Goal: Task Accomplishment & Management: Manage account settings

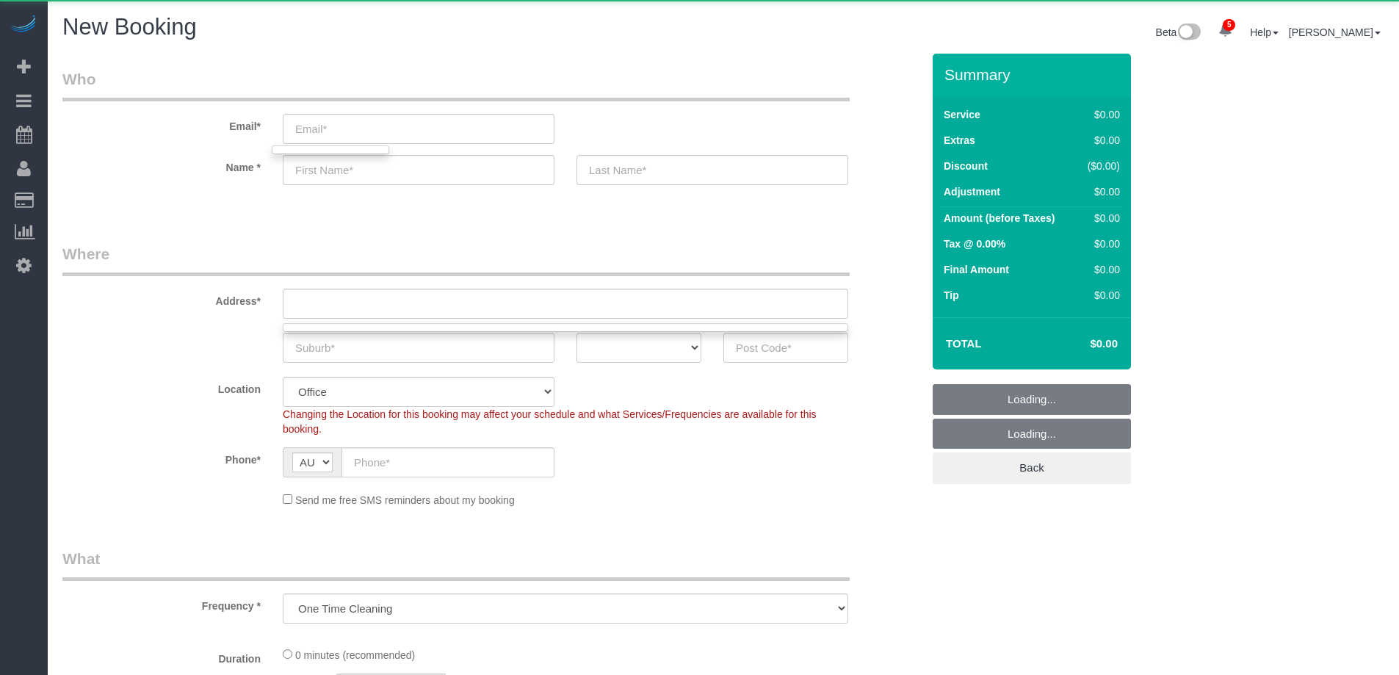
select select "object:6653"
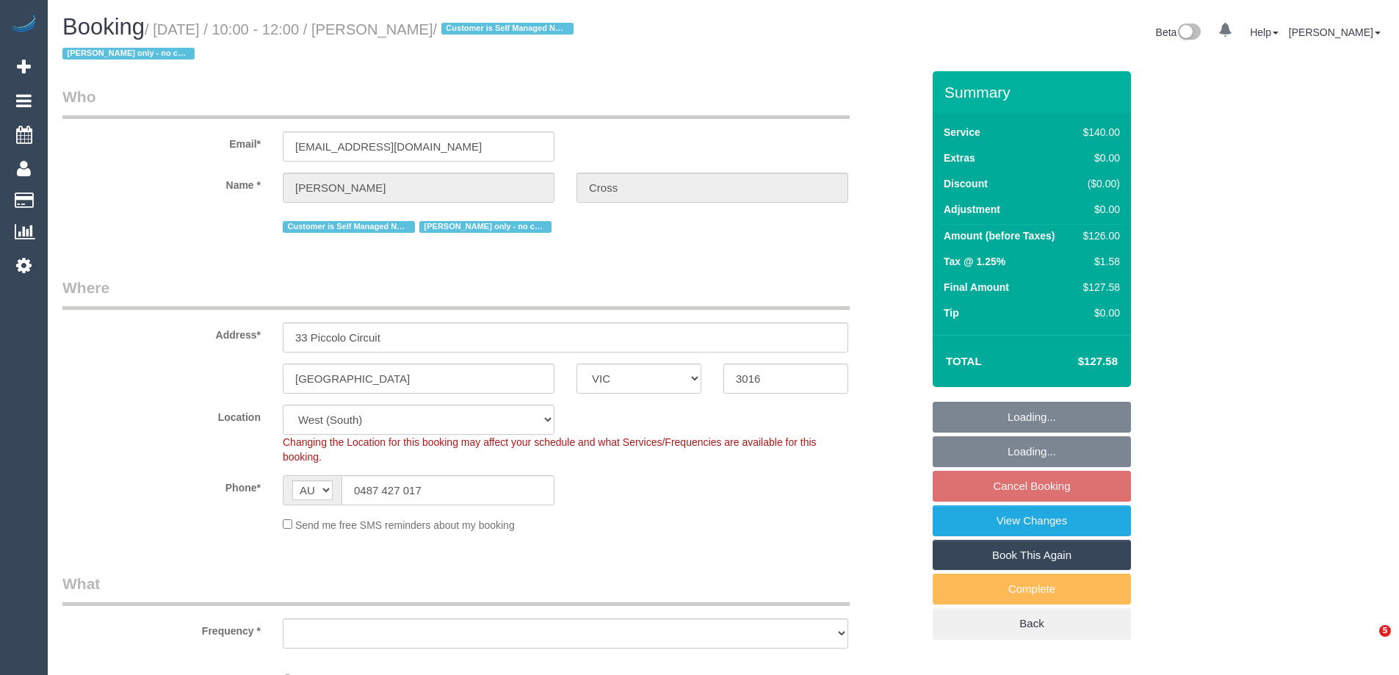
select select "VIC"
select select "string:stripe-card_1DJV5e2GScqysDRVNr8YZkTZ"
select select "number:29"
select select "number:14"
select select "number:18"
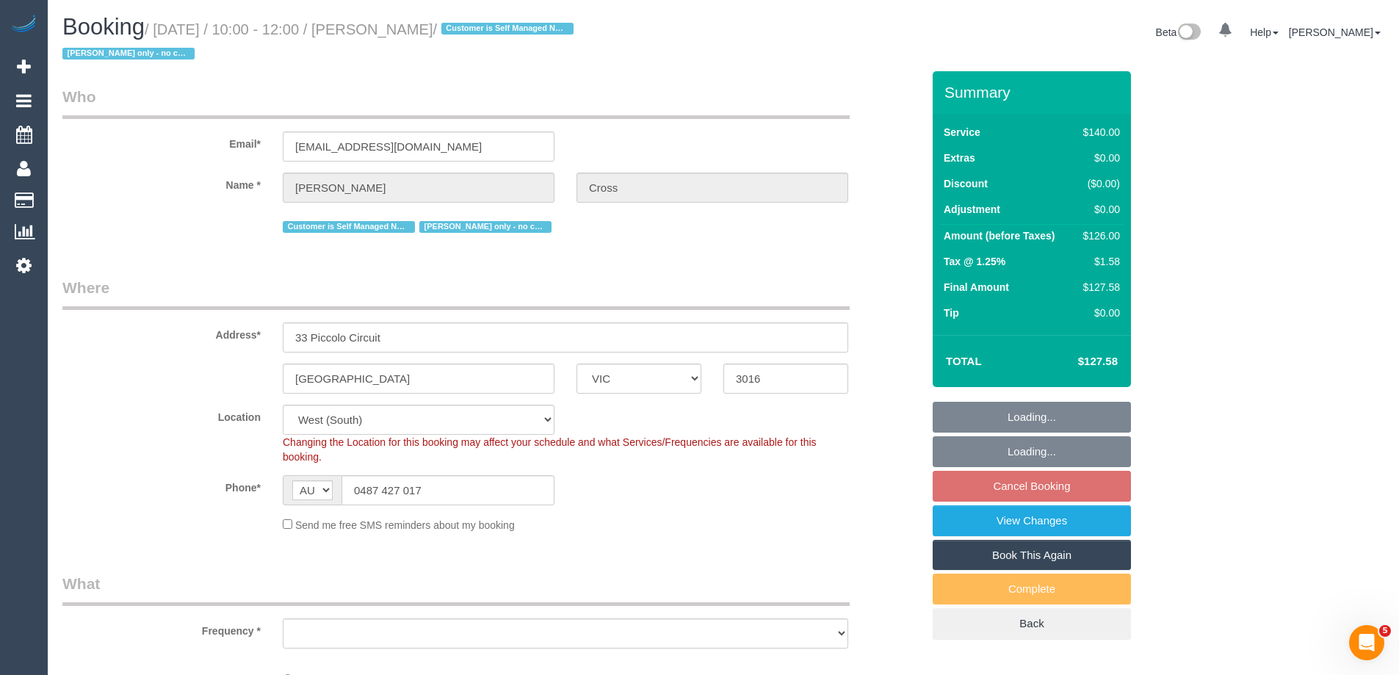
select select "number:25"
select select "number:33"
select select "object:1369"
select select "spot1"
drag, startPoint x: 443, startPoint y: 492, endPoint x: 100, endPoint y: 493, distance: 343.1
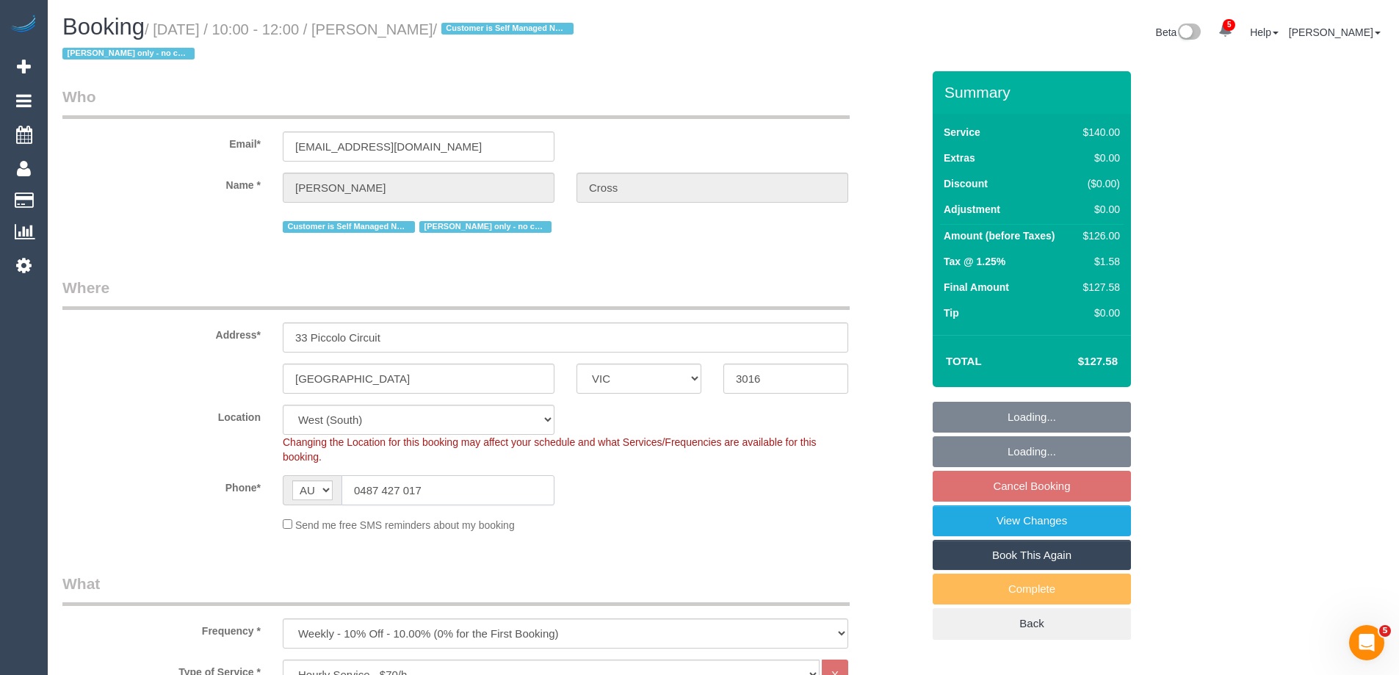
click at [100, 493] on div "Phone* AF AL DZ AD AO AI AQ AG AR AM AW AU AT AZ BS BH BD BB BY BE BZ BJ BM BT …" at bounding box center [492, 490] width 882 height 30
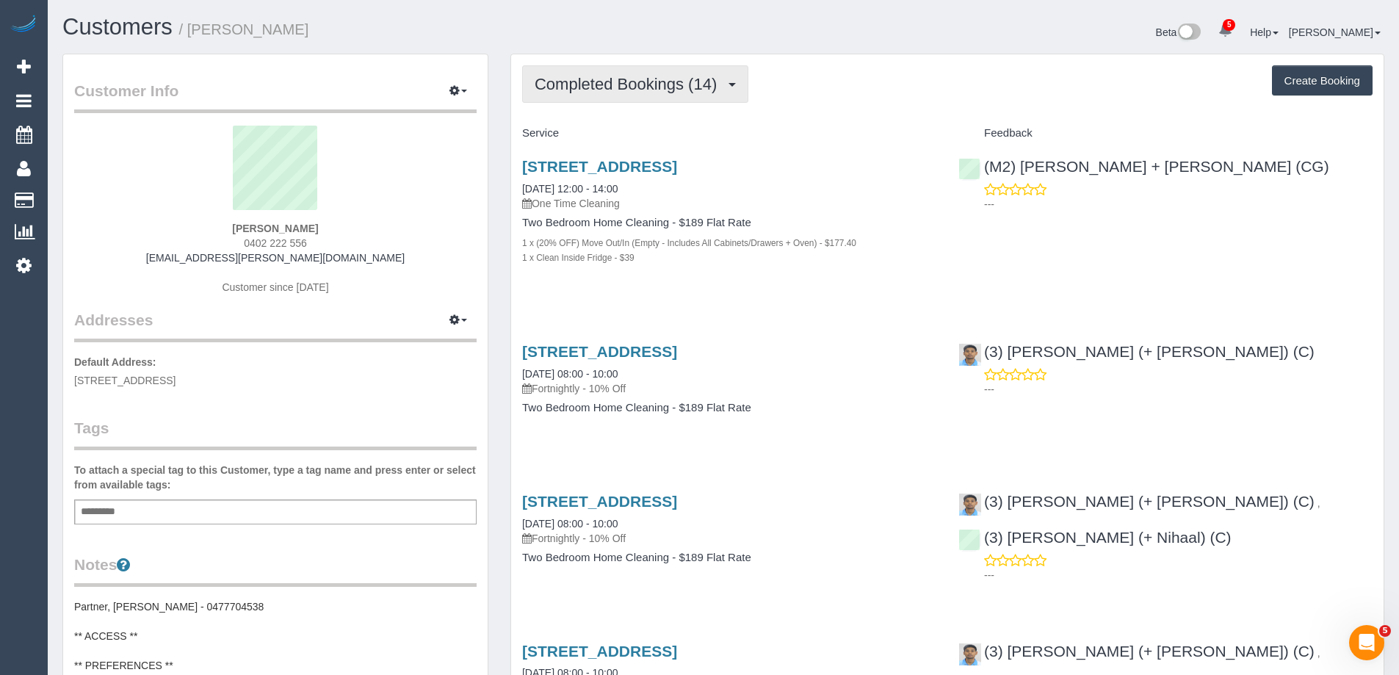
click at [679, 94] on button "Completed Bookings (14)" at bounding box center [635, 83] width 226 height 37
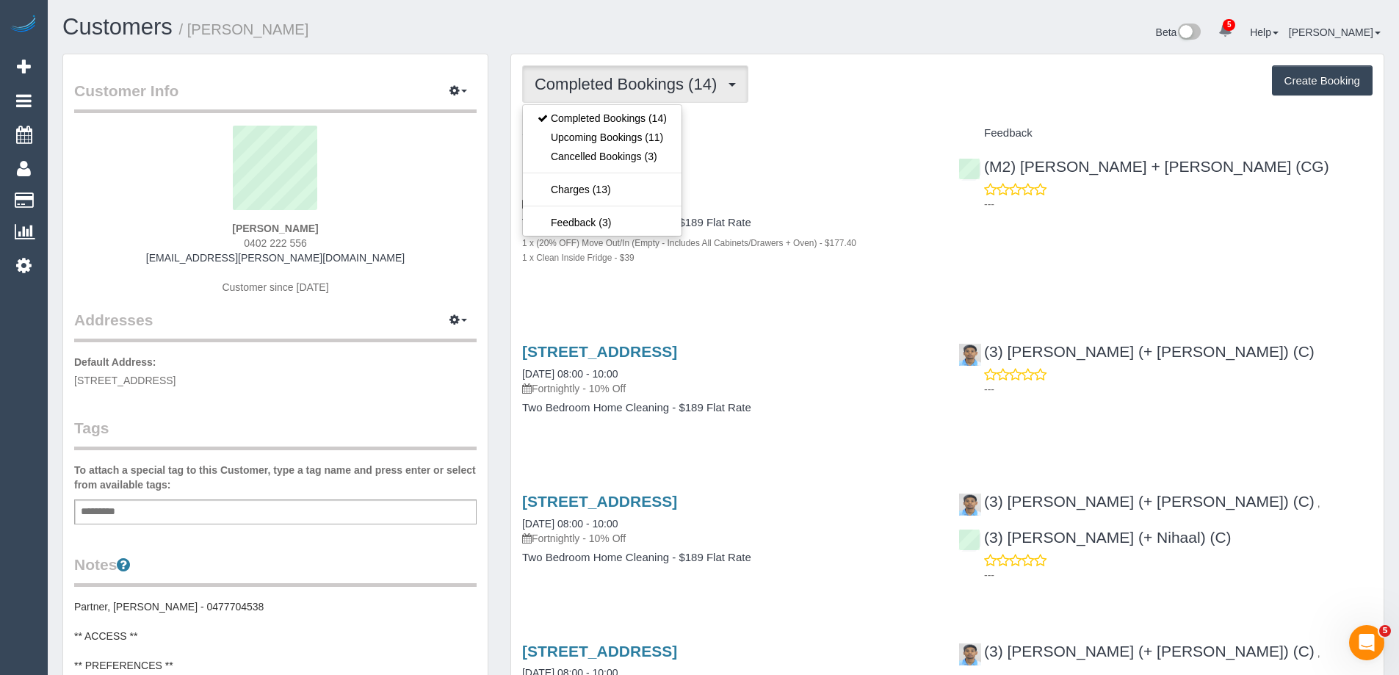
click at [857, 97] on div "Completed Bookings (14) Completed Bookings (14) Upcoming Bookings (11) Cancelle…" at bounding box center [947, 83] width 851 height 37
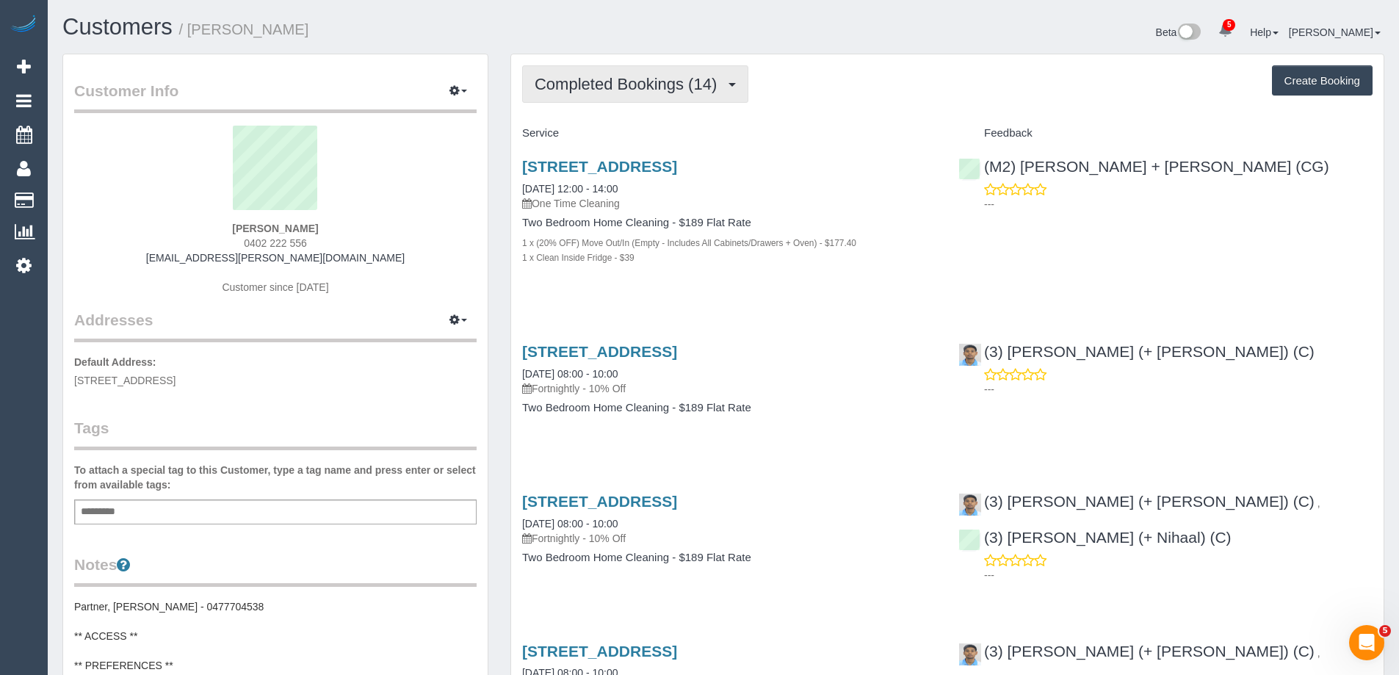
click at [676, 83] on span "Completed Bookings (14)" at bounding box center [630, 84] width 190 height 18
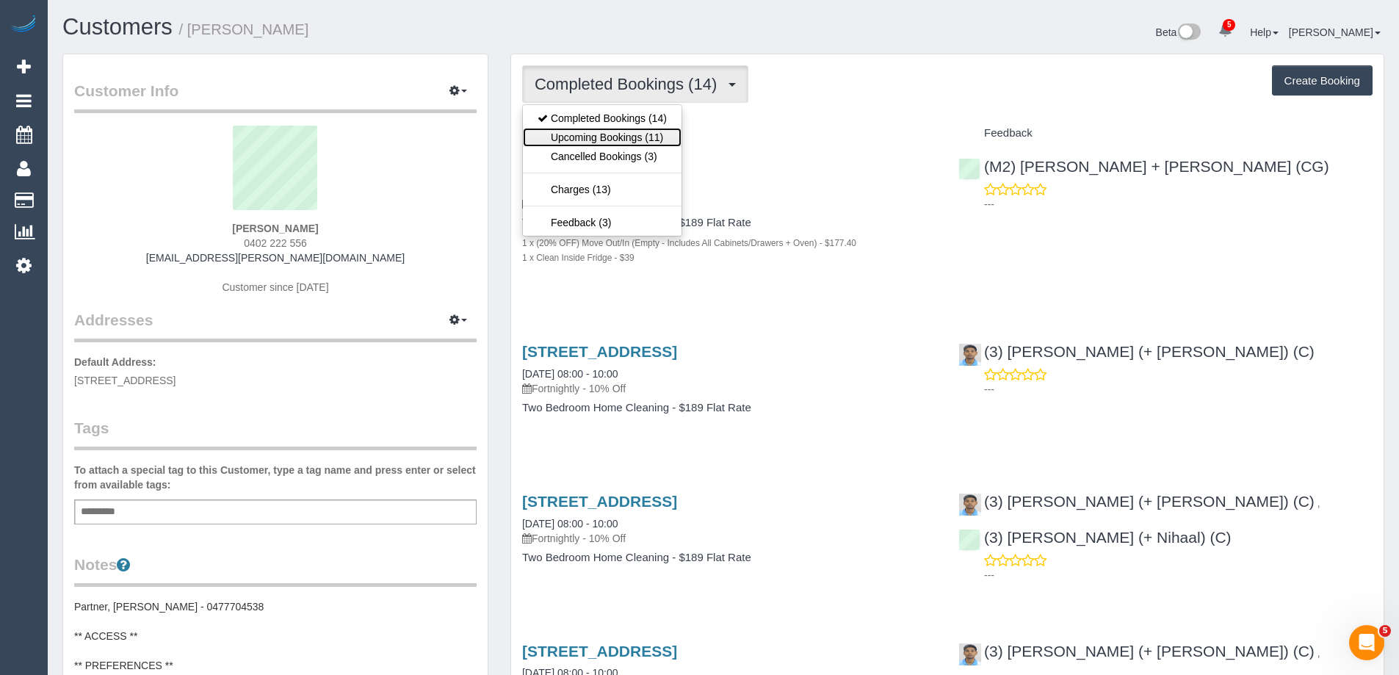
click at [630, 134] on link "Upcoming Bookings (11)" at bounding box center [602, 137] width 159 height 19
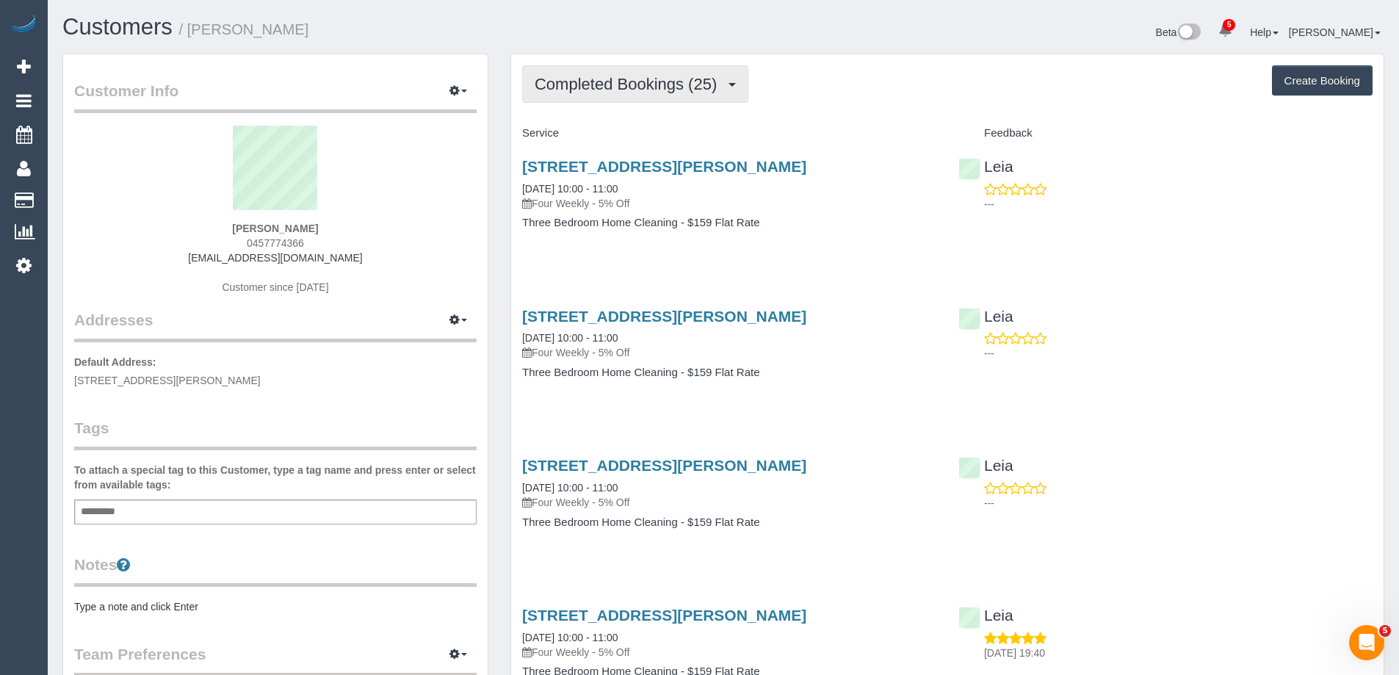
click at [624, 95] on button "Completed Bookings (25)" at bounding box center [635, 83] width 226 height 37
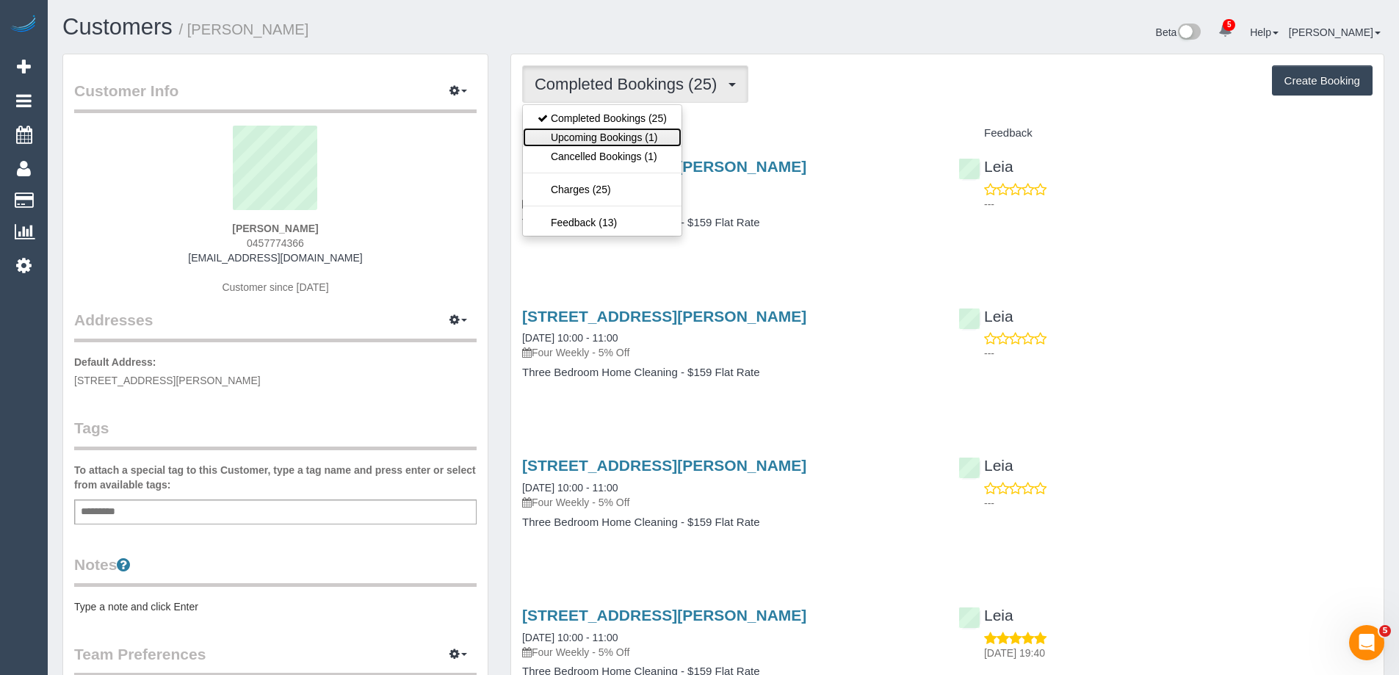
click at [638, 134] on link "Upcoming Bookings (1)" at bounding box center [602, 137] width 159 height 19
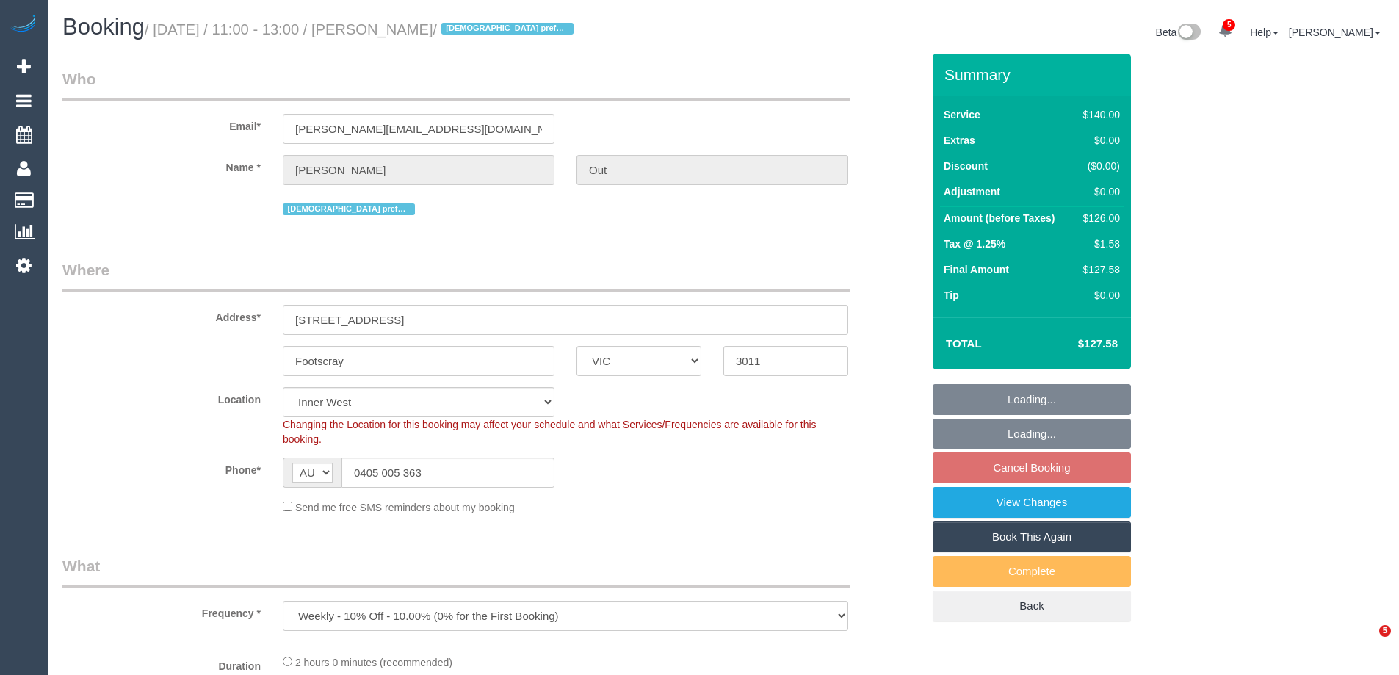
select select "VIC"
select select "object:604"
select select "string:stripe-pm_1RGbId2GScqysDRVxLwt9ISt"
select select "number:28"
select select "number:14"
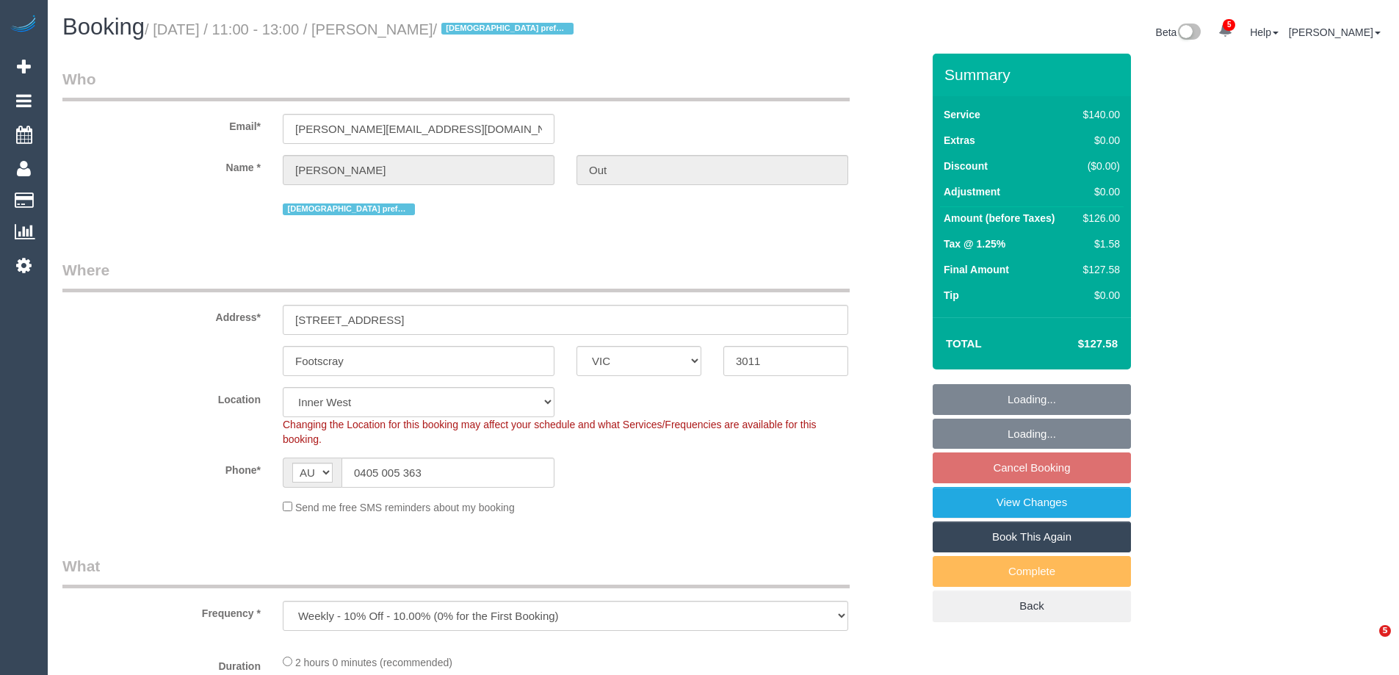
select select "number:18"
select select "number:22"
select select "number:34"
select select "number:26"
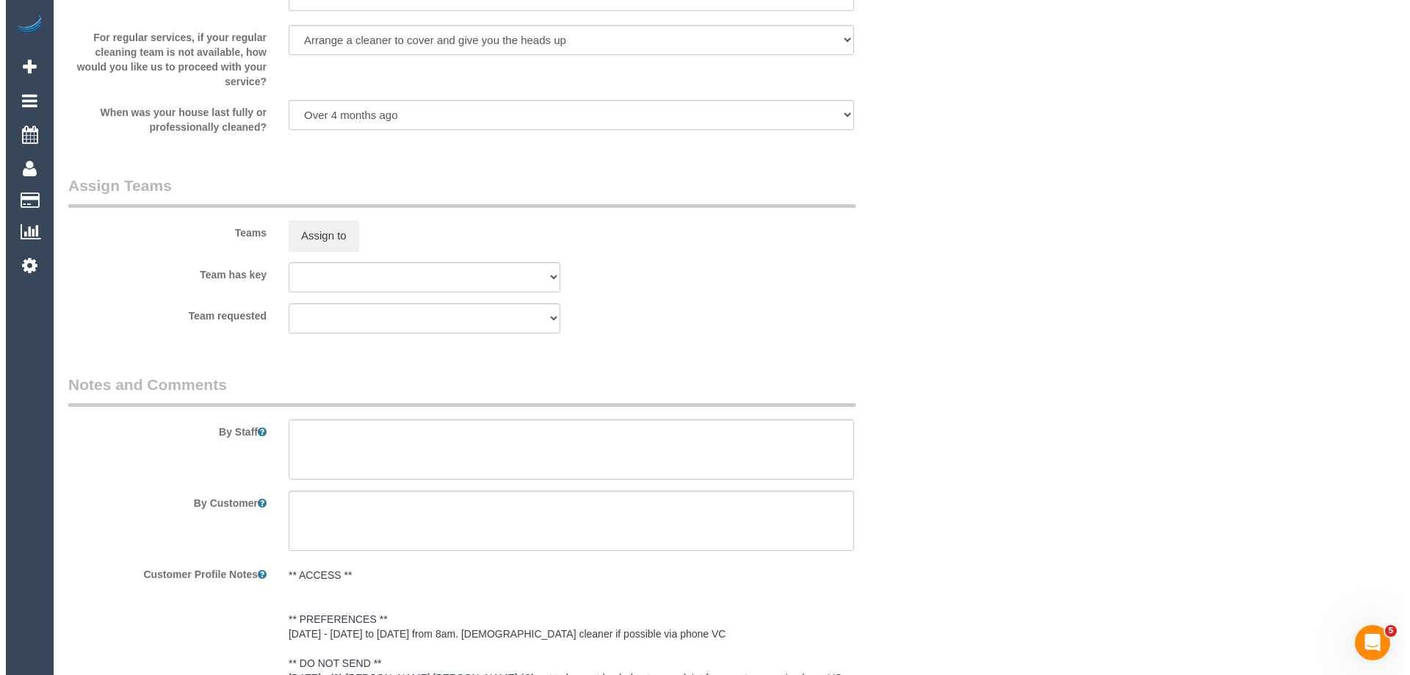
scroll to position [2130, 0]
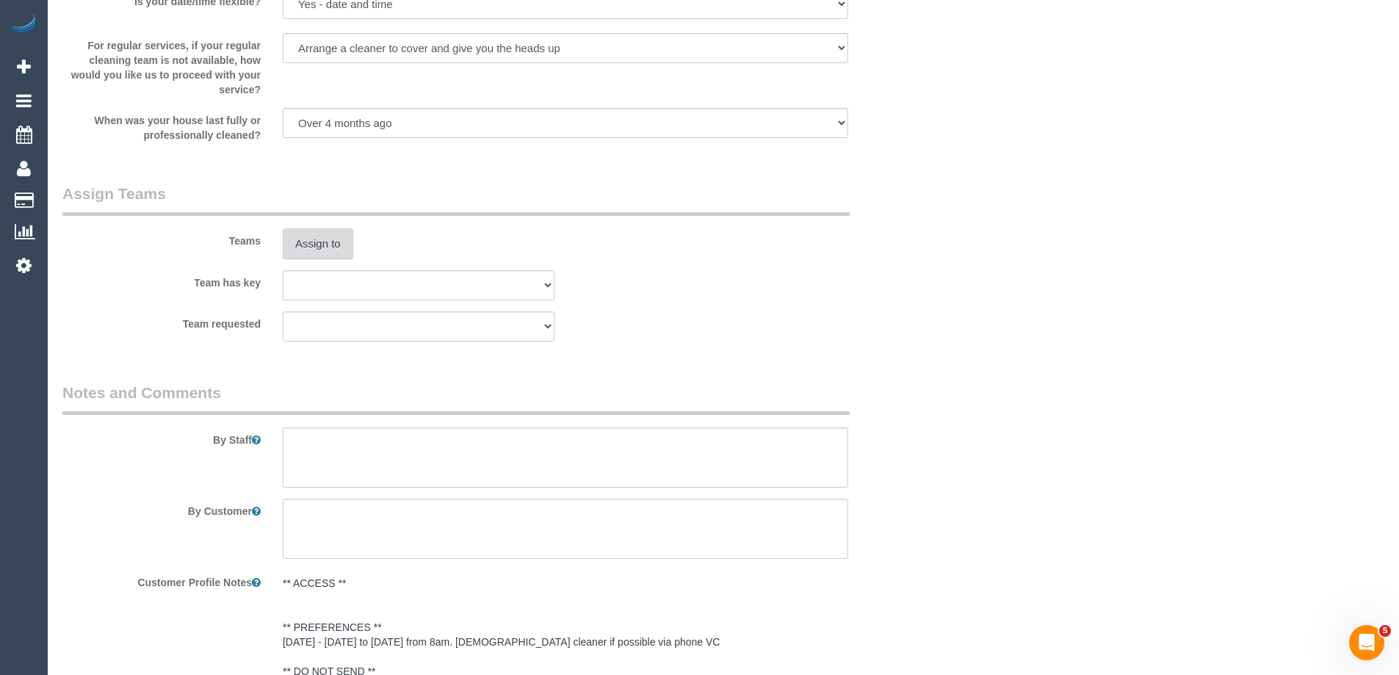
click at [306, 245] on button "Assign to" at bounding box center [318, 243] width 71 height 31
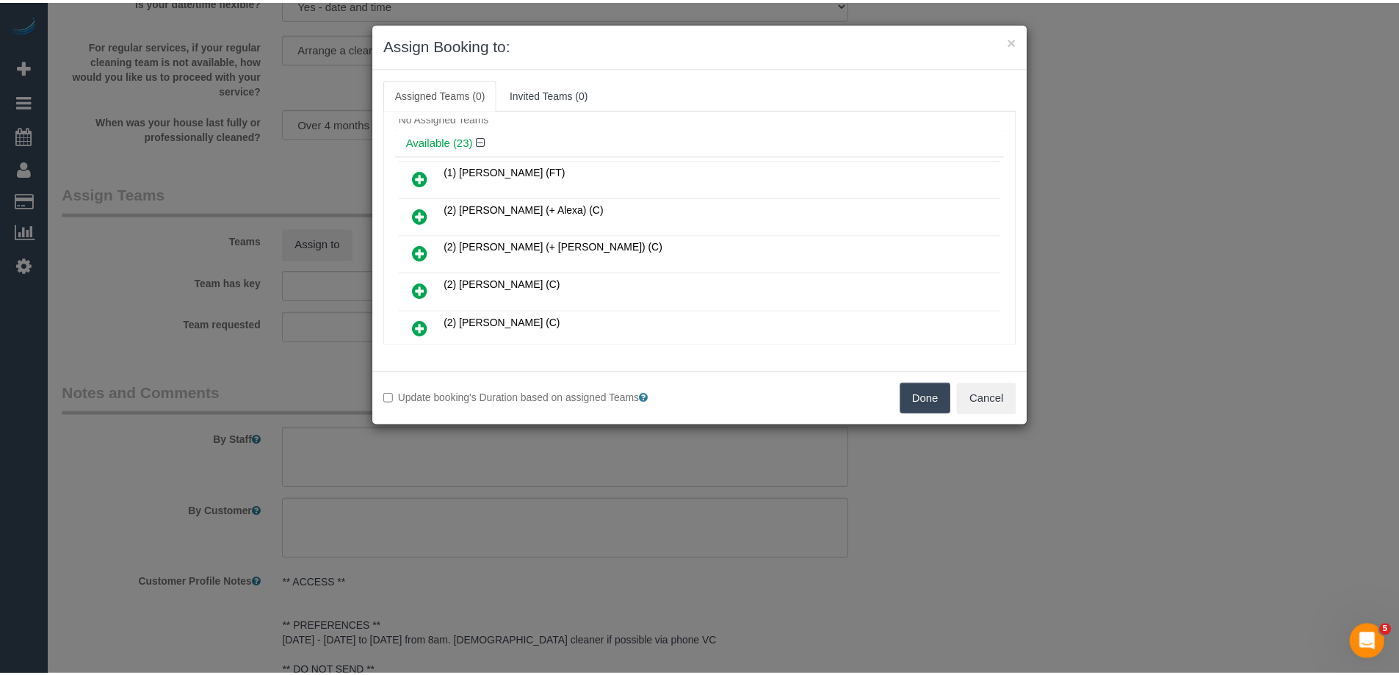
scroll to position [73, 0]
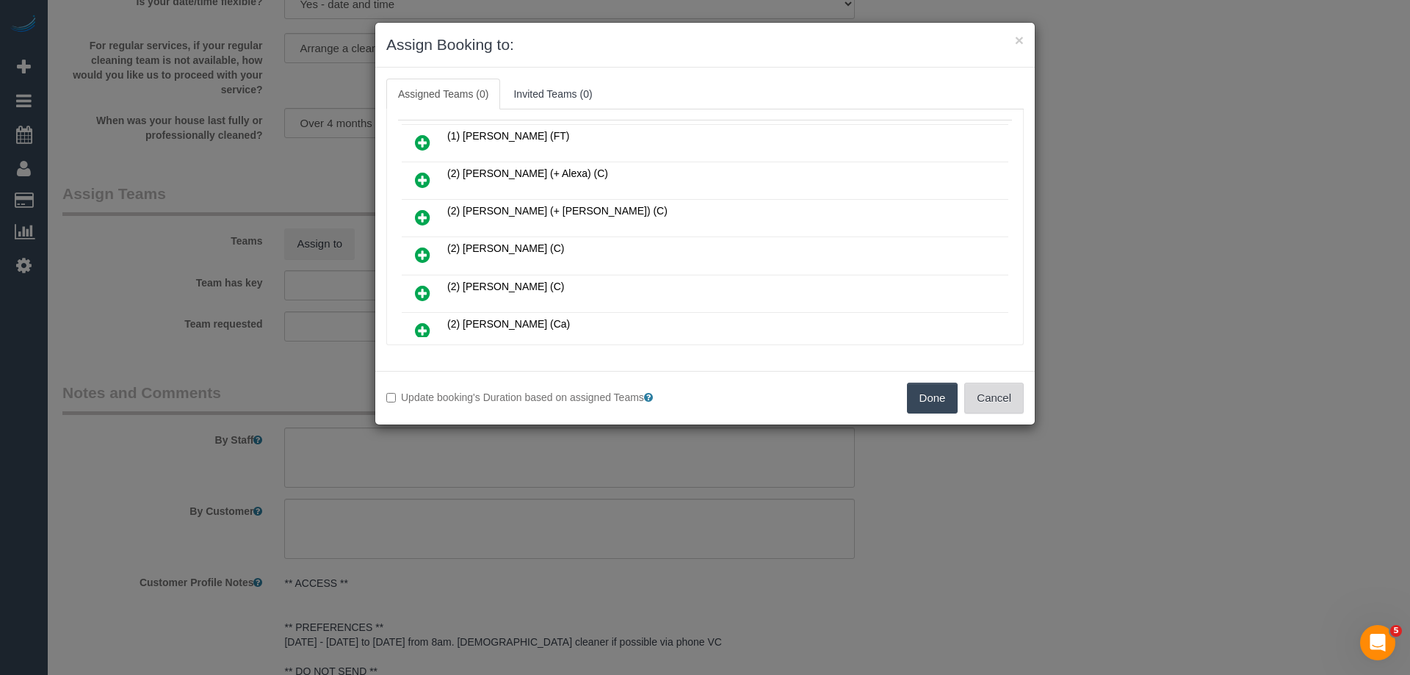
click at [994, 404] on button "Cancel" at bounding box center [995, 398] width 60 height 31
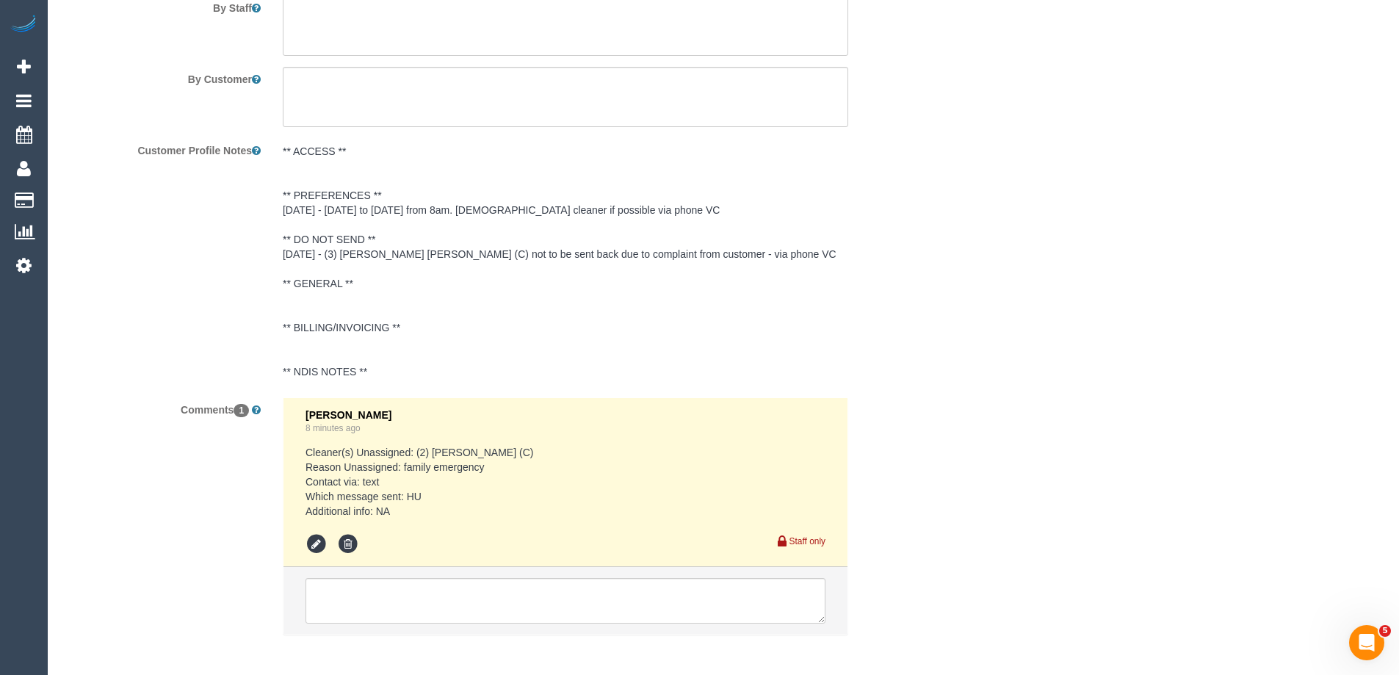
scroll to position [2571, 0]
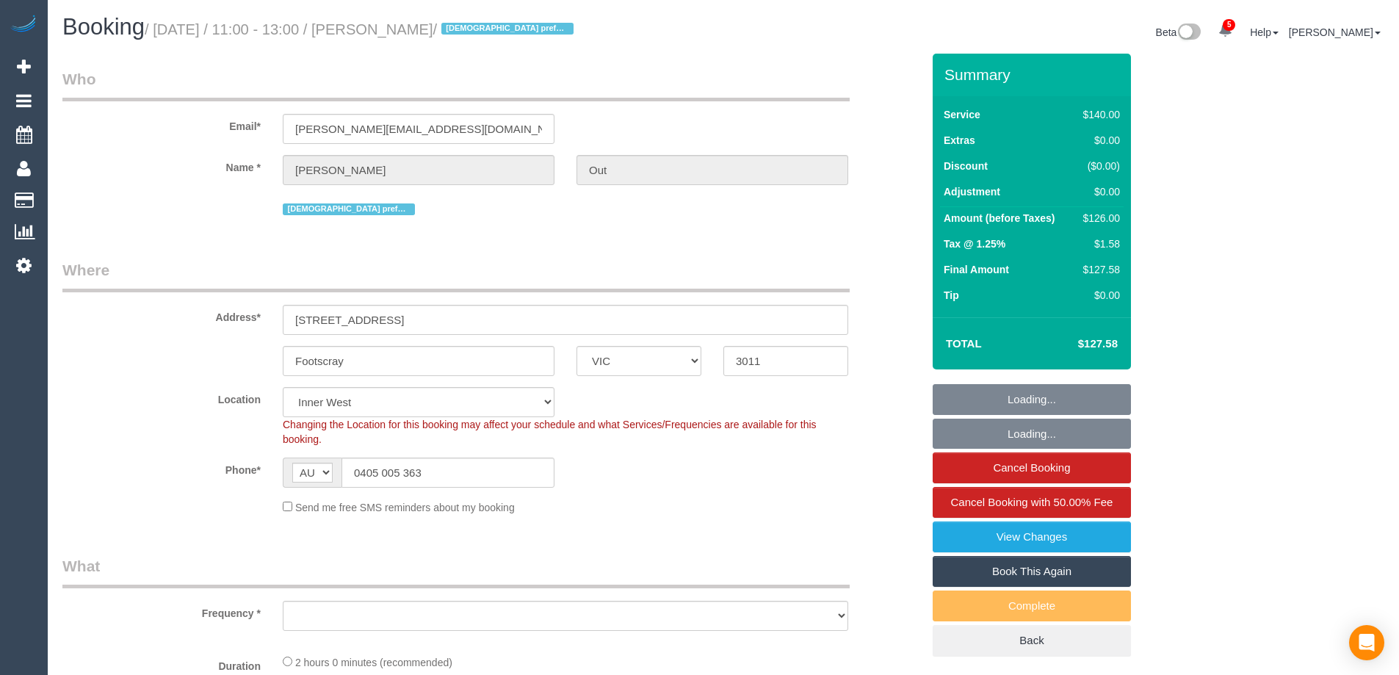
select select "VIC"
select select "string:stripe-pm_1RGbId2GScqysDRVxLwt9ISt"
select select "number:28"
select select "number:14"
select select "number:18"
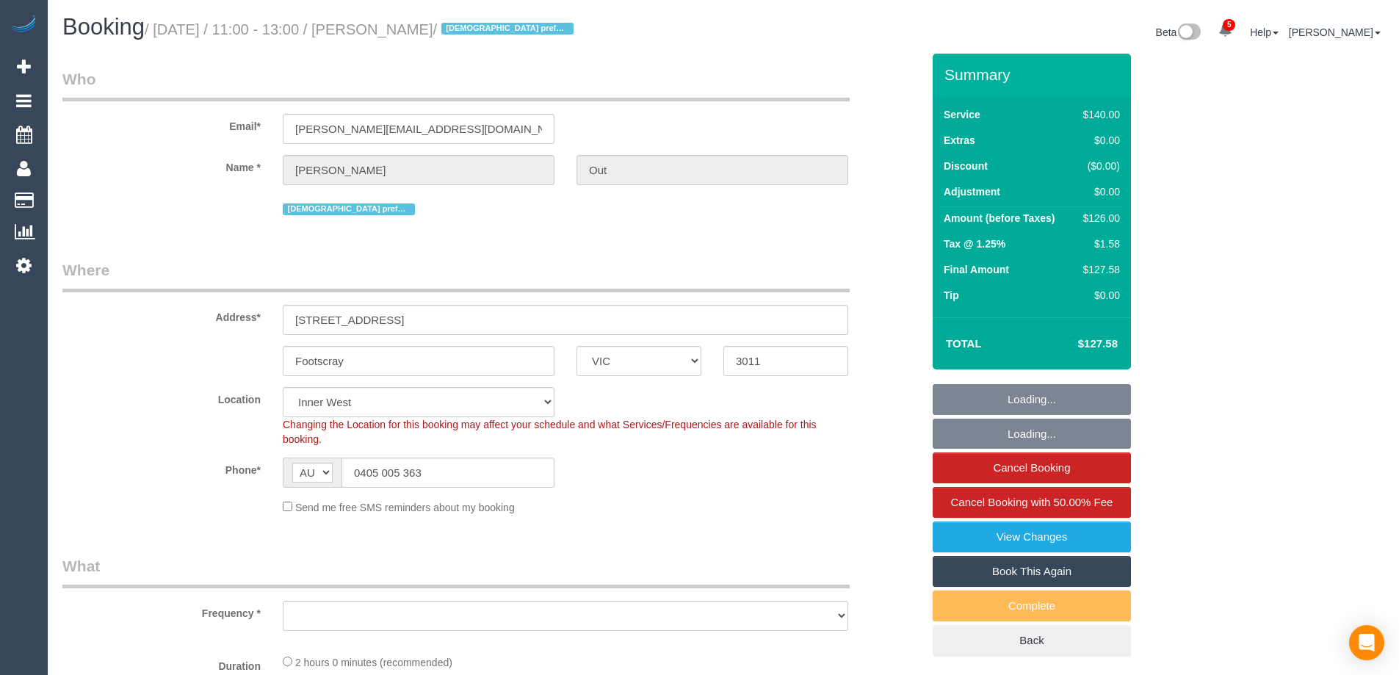
select select "number:22"
select select "number:34"
select select "number:26"
select select "object:1596"
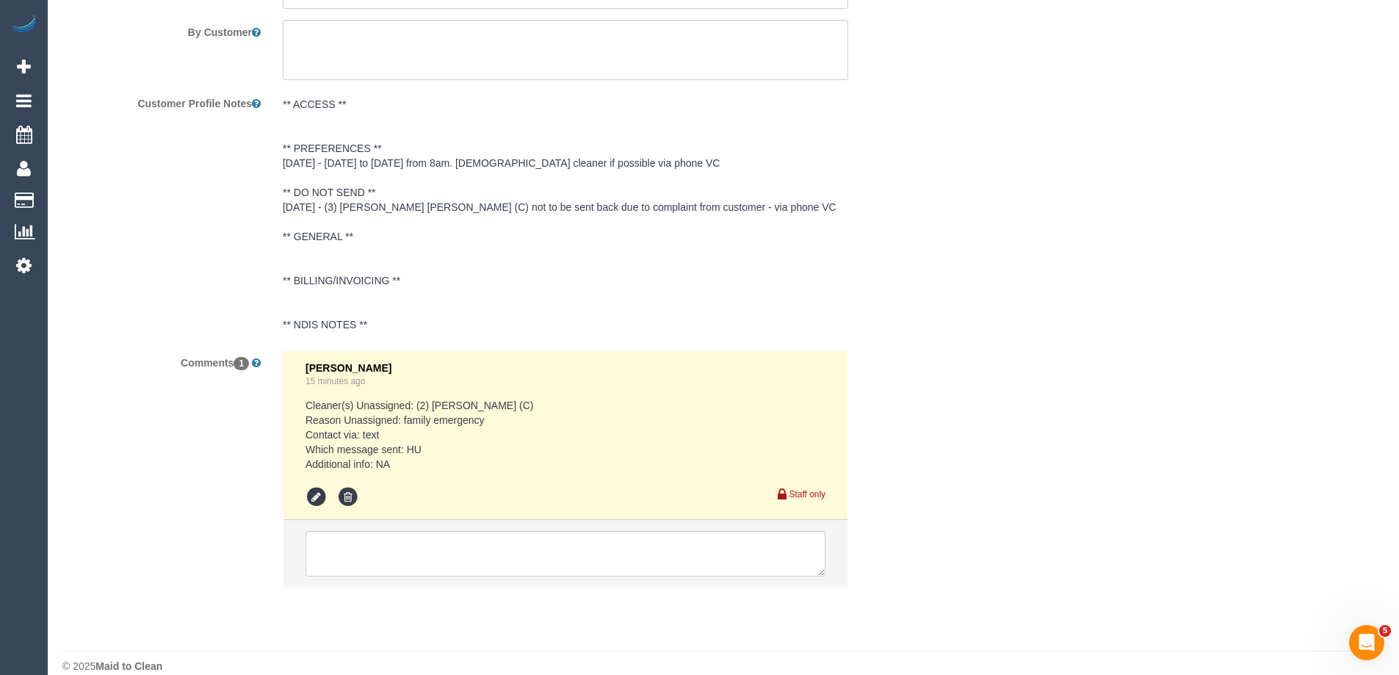
scroll to position [2629, 0]
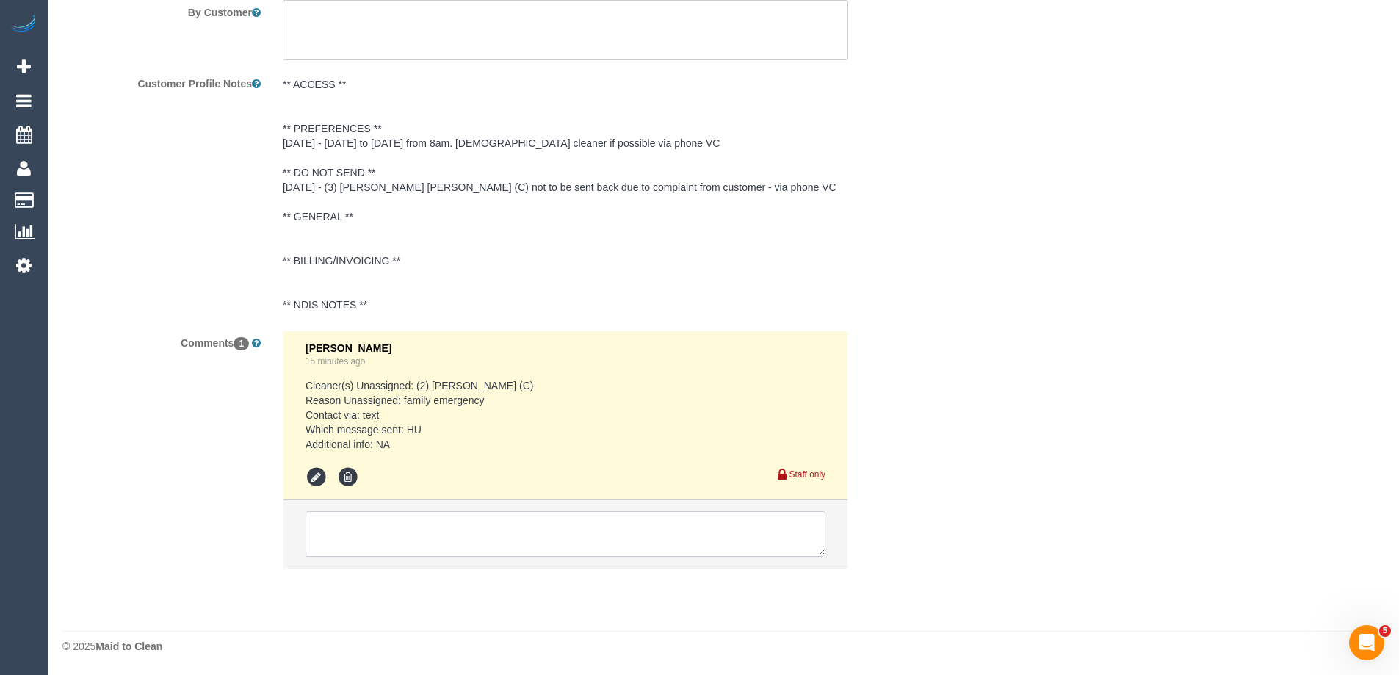
click at [348, 529] on textarea at bounding box center [566, 534] width 520 height 46
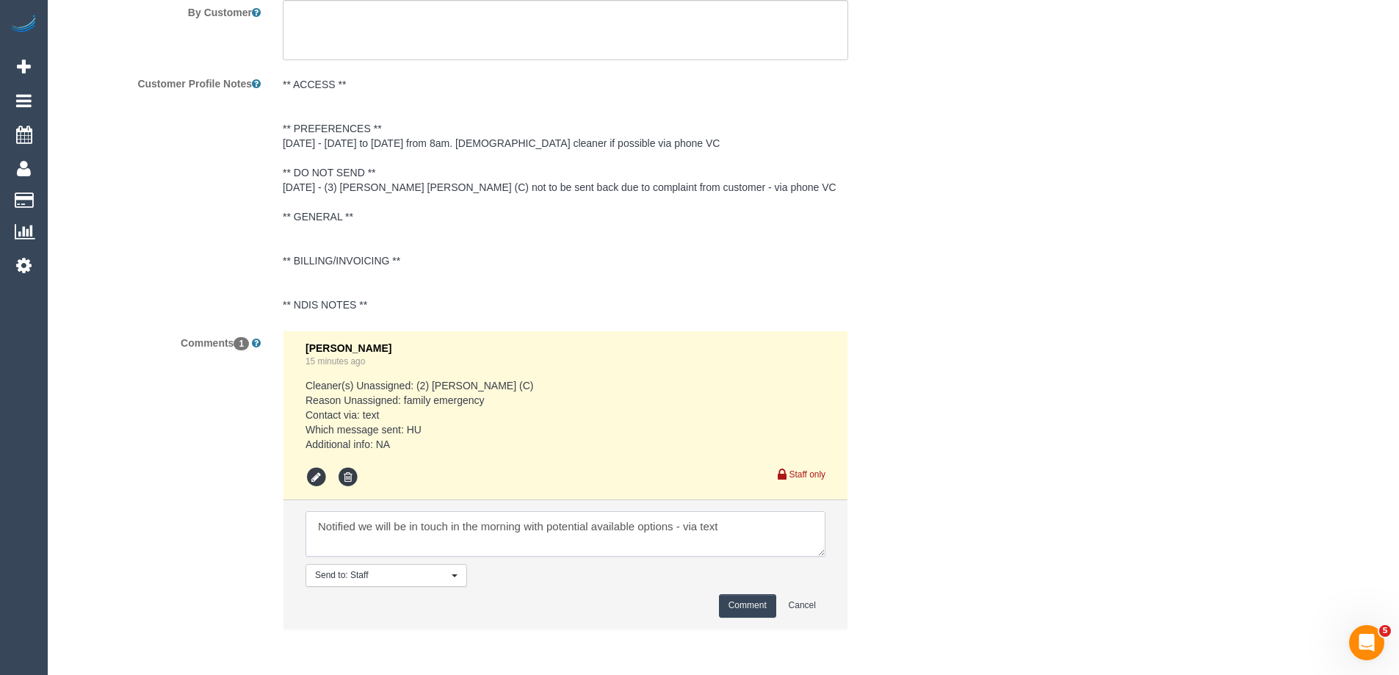
type textarea "Notified we will be in touch in the morning with potential available options - …"
click at [735, 610] on button "Comment" at bounding box center [747, 605] width 57 height 23
